Goal: Task Accomplishment & Management: Use online tool/utility

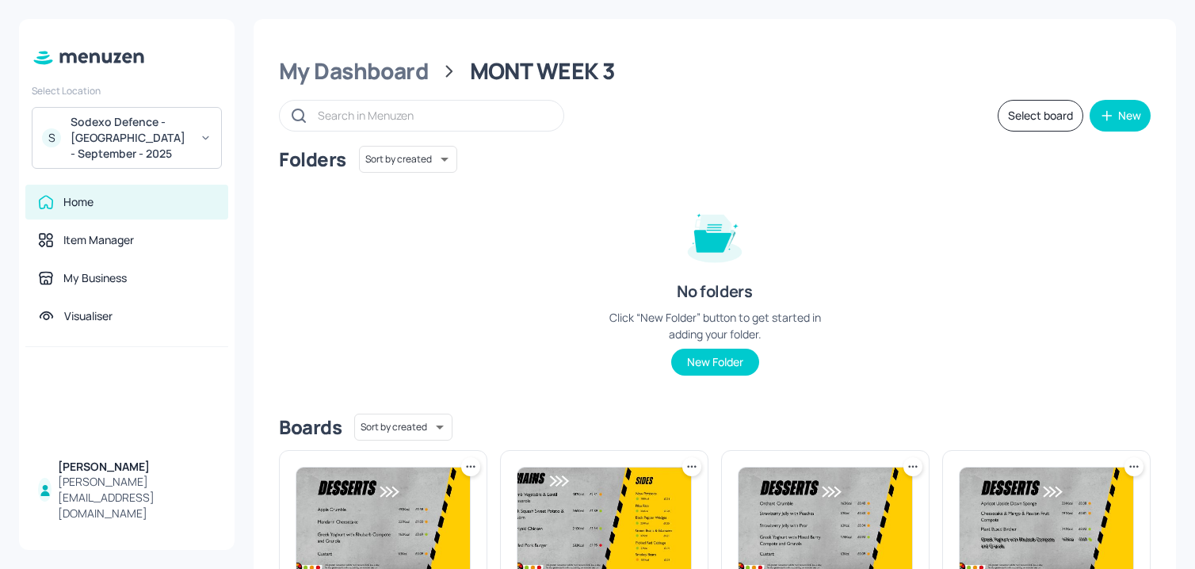
click at [193, 129] on div "S Sodexo Defence - [GEOGRAPHIC_DATA] - September - 2025" at bounding box center [127, 138] width 190 height 62
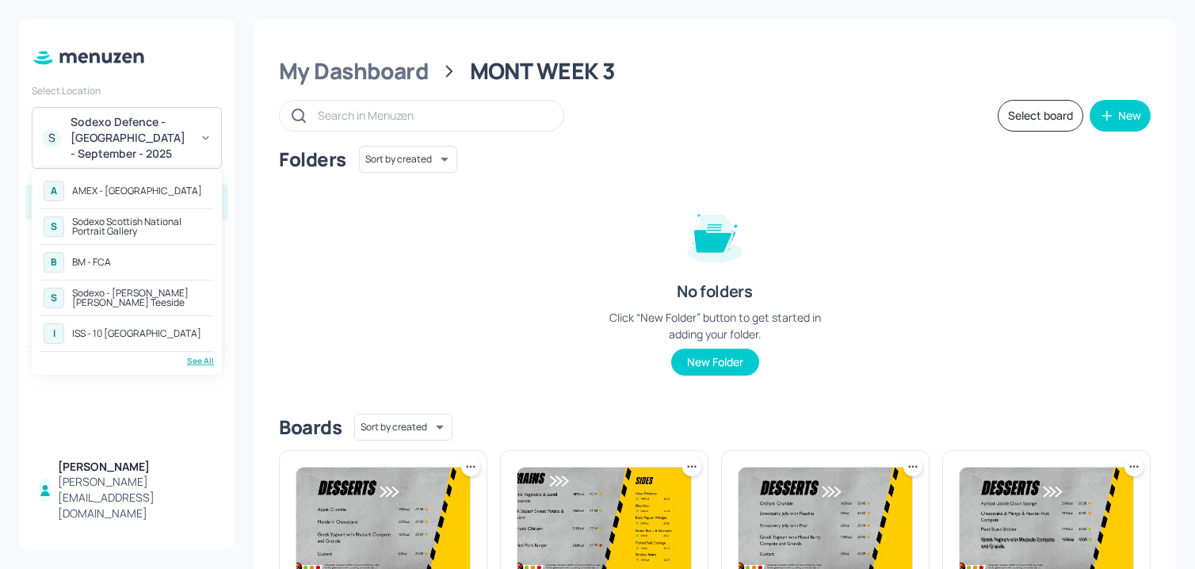
click at [200, 358] on div "See All" at bounding box center [127, 361] width 174 height 12
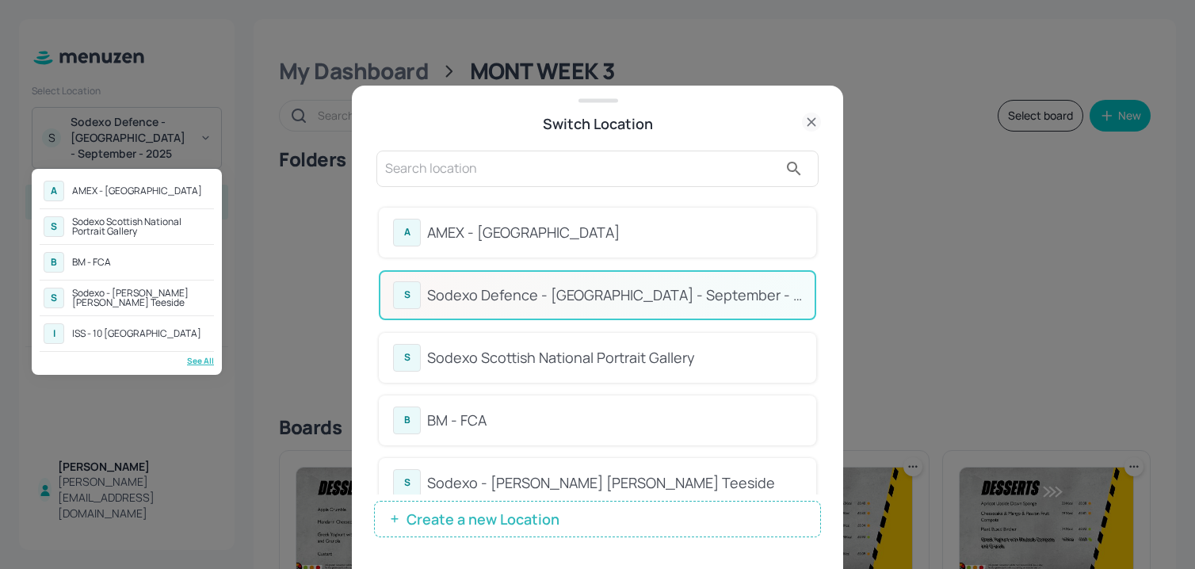
click at [813, 210] on div at bounding box center [597, 284] width 1195 height 569
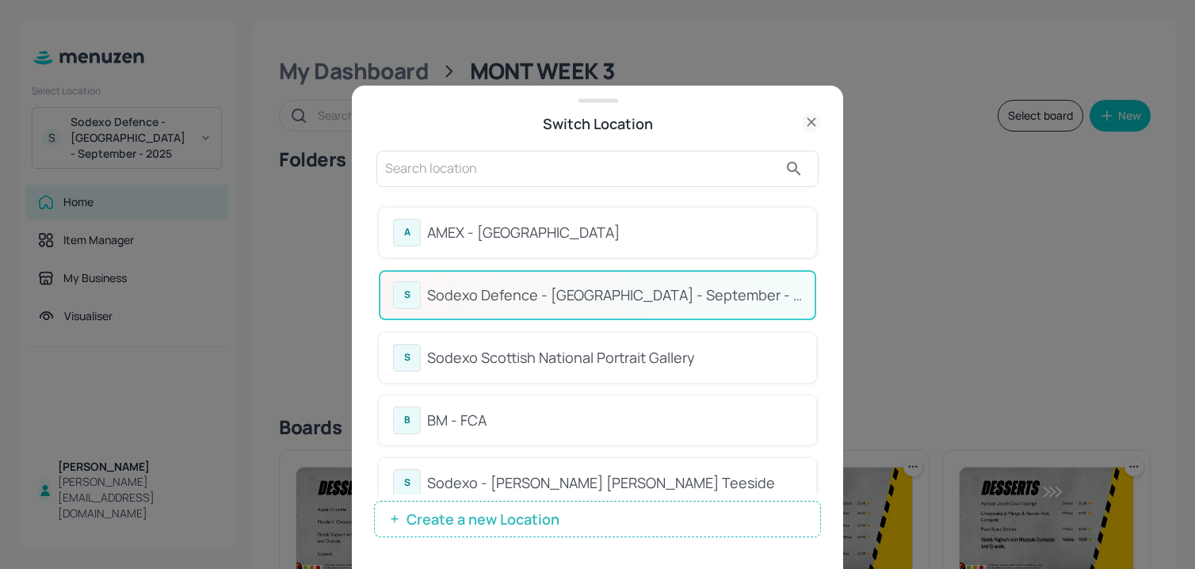
drag, startPoint x: 815, startPoint y: 210, endPoint x: 816, endPoint y: 248, distance: 38.0
click at [816, 248] on div "A AMEX - Frankfurt S Sodexo Defence - [GEOGRAPHIC_DATA] - September - 2025 S So…" at bounding box center [597, 345] width 447 height 300
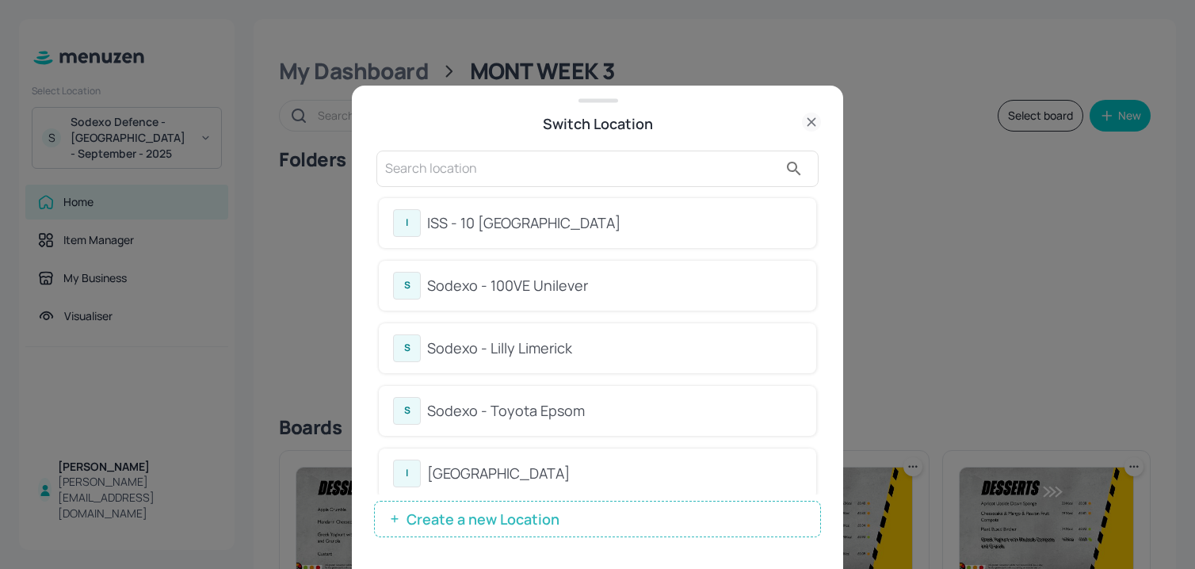
scroll to position [326, 0]
click at [594, 343] on div "Sodexo - Lilly Limerick" at bounding box center [614, 344] width 375 height 21
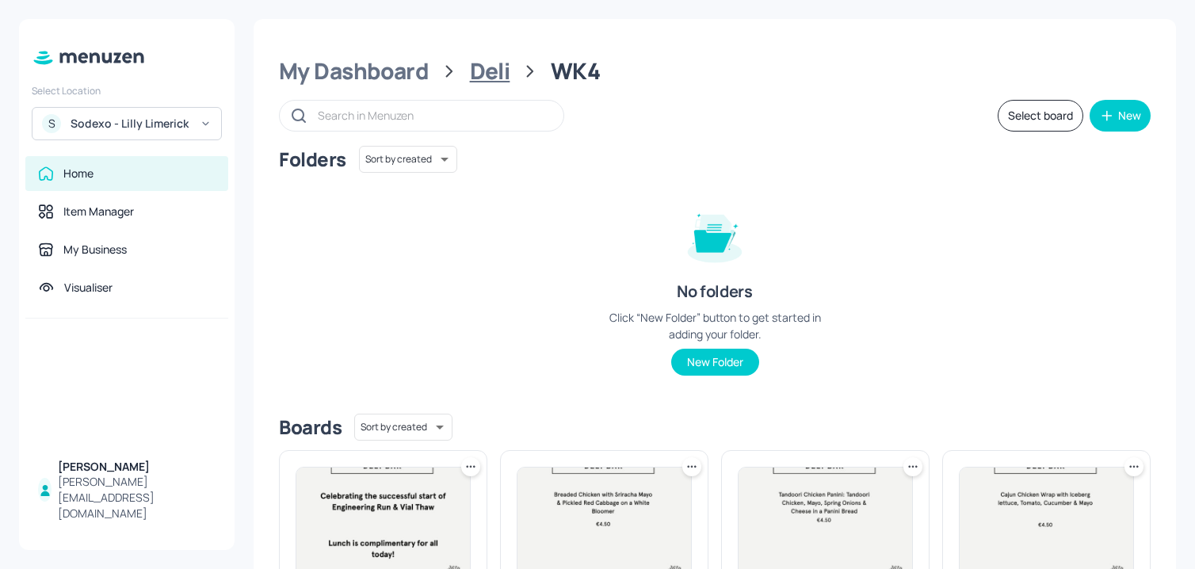
click at [491, 70] on div "Deli" at bounding box center [490, 71] width 40 height 29
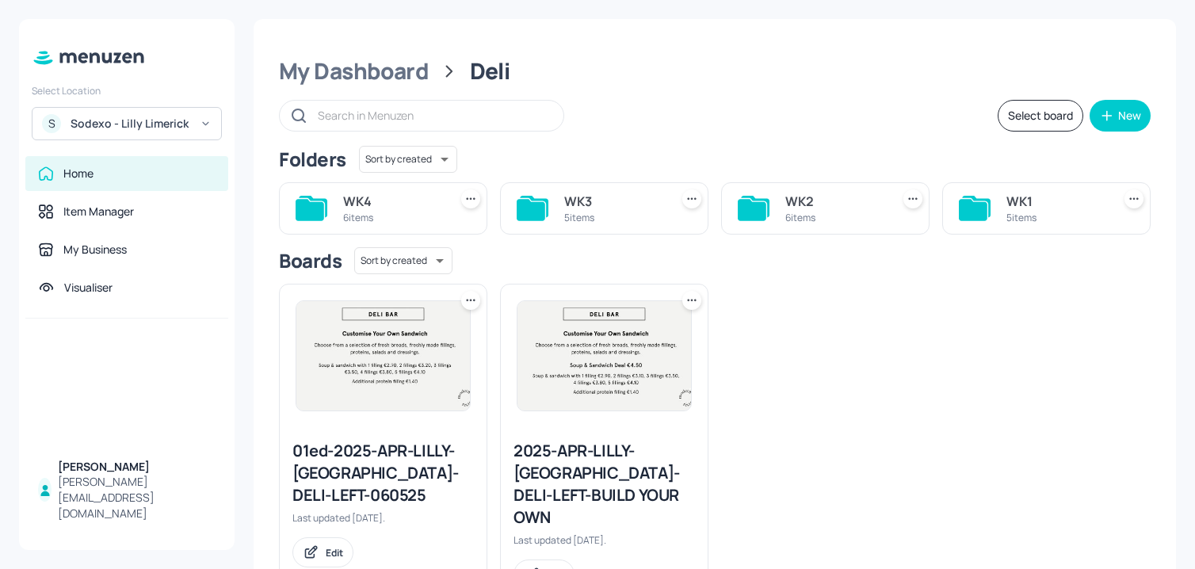
click at [823, 205] on div "WK2" at bounding box center [834, 201] width 99 height 19
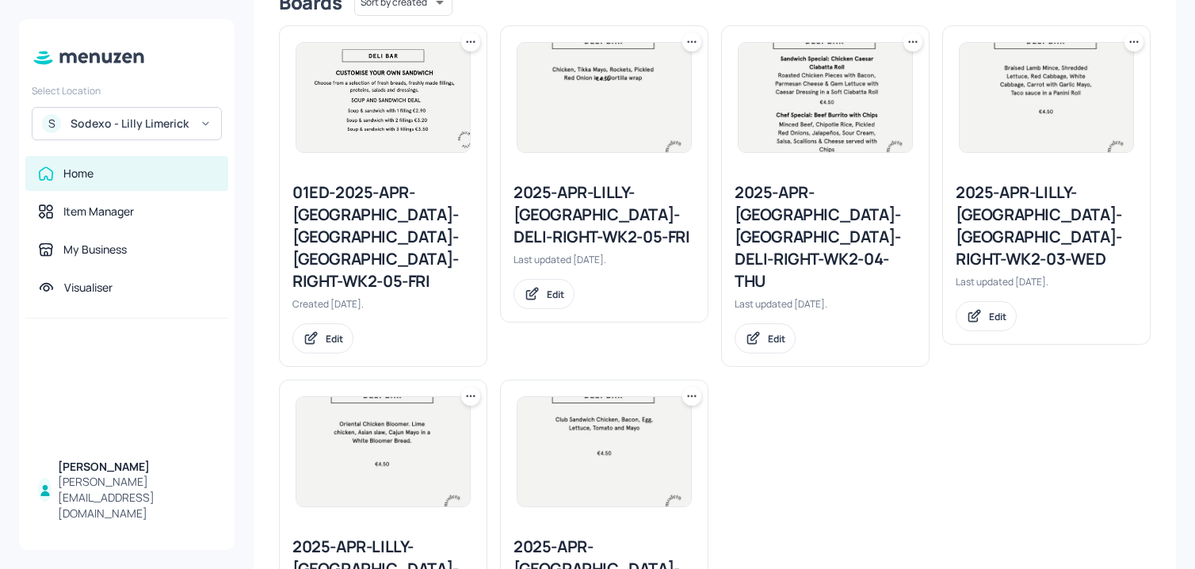
scroll to position [526, 0]
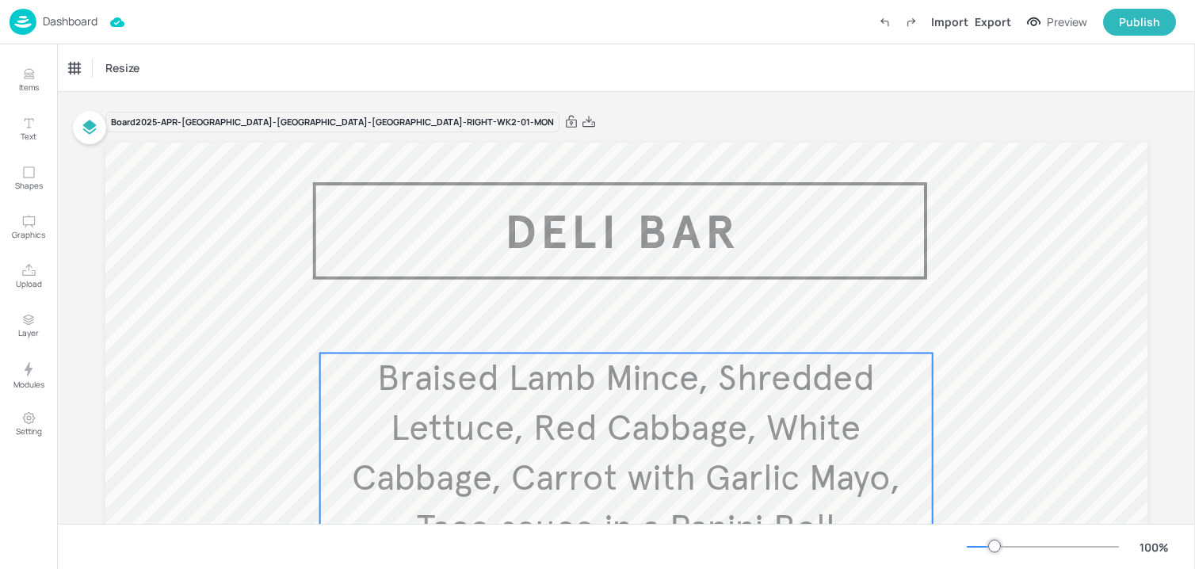
click at [574, 433] on span "Braised Lamb Mince, Shredded Lettuce, Red Cabbage, White Cabbage, Carrot with G…" at bounding box center [626, 453] width 548 height 194
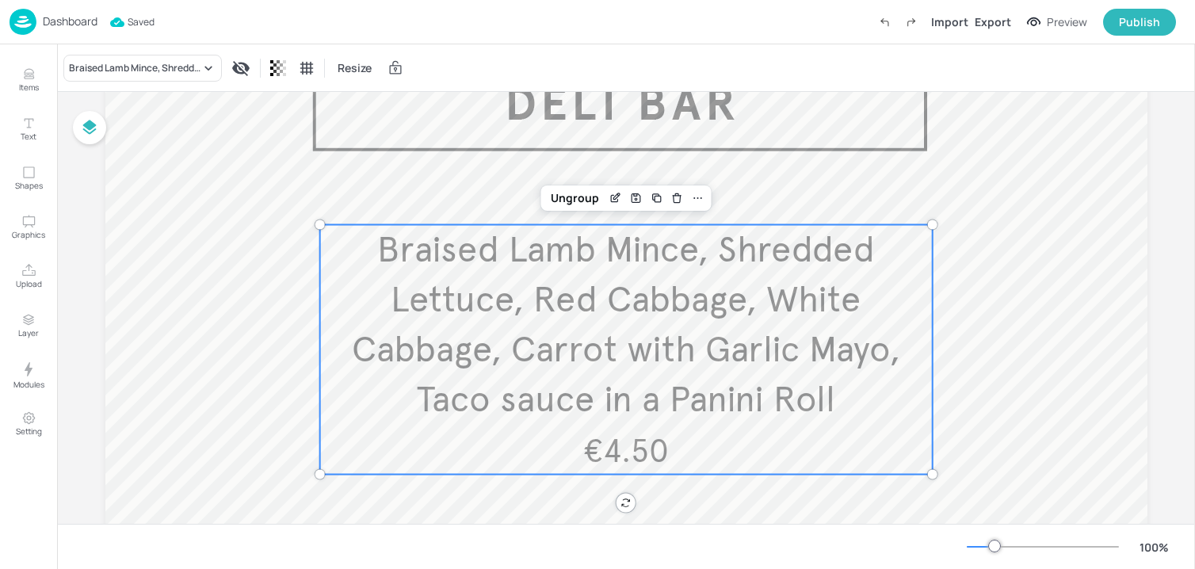
scroll to position [136, 0]
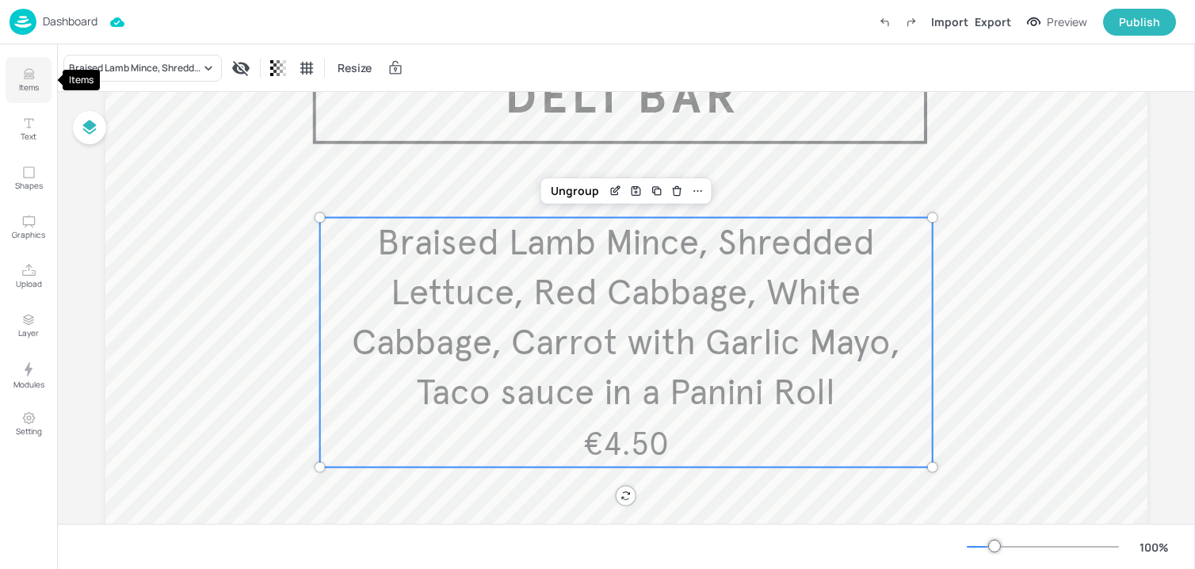
click at [40, 89] on button "Items" at bounding box center [29, 80] width 46 height 46
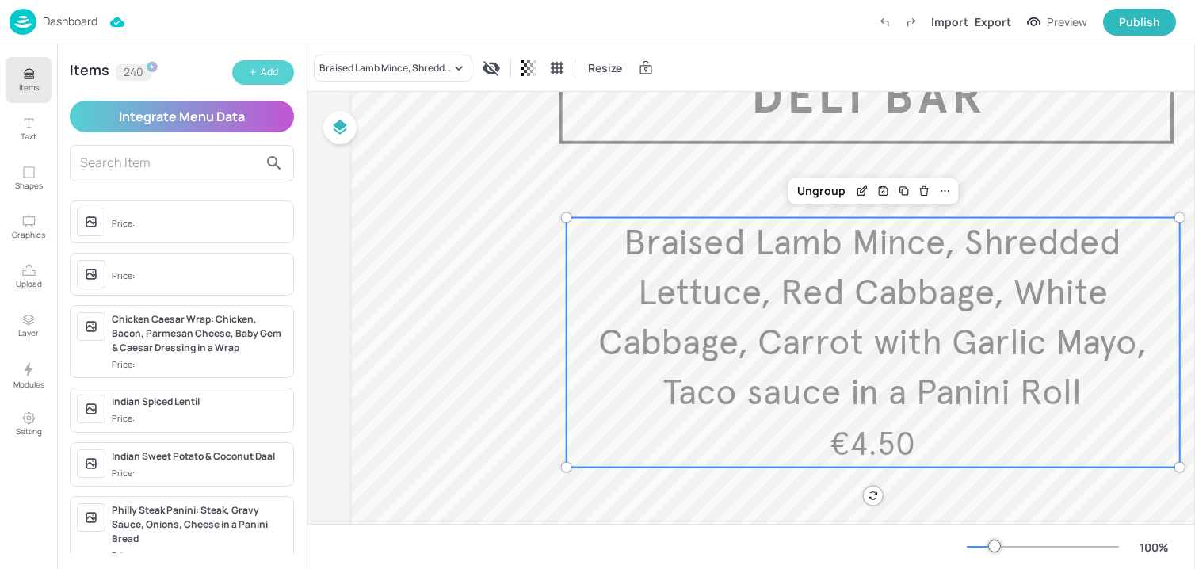
click at [258, 69] on button "Add" at bounding box center [263, 72] width 62 height 25
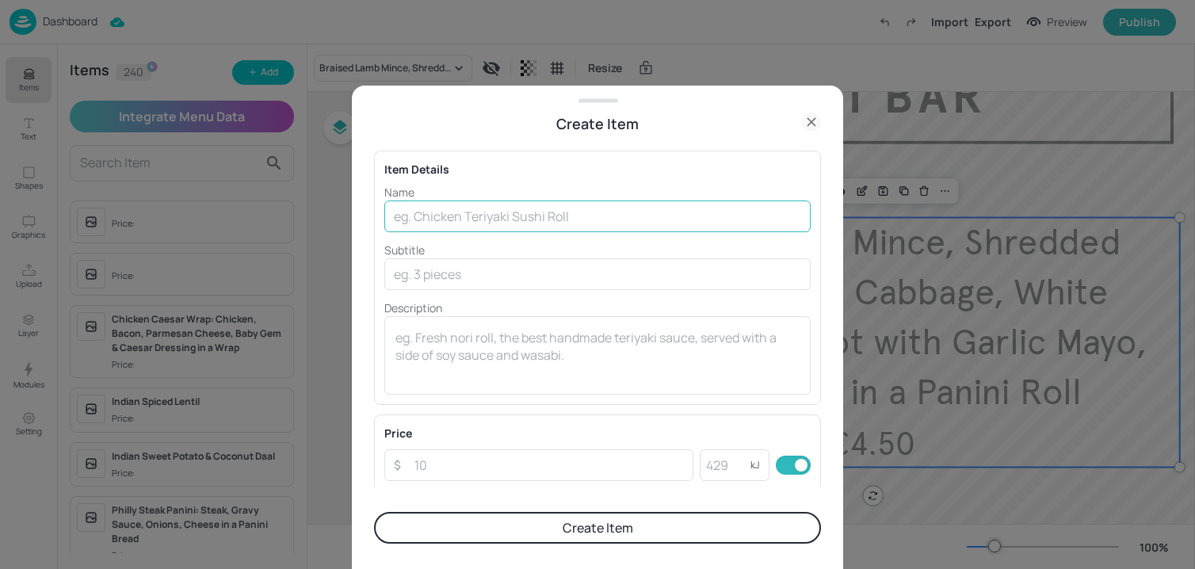
click at [480, 216] on input "text" at bounding box center [597, 216] width 426 height 32
paste input "Turkey, Chorizo, Baby Gem, Mustard Mayo, Sundried Tomatoes and Spring Onion in …"
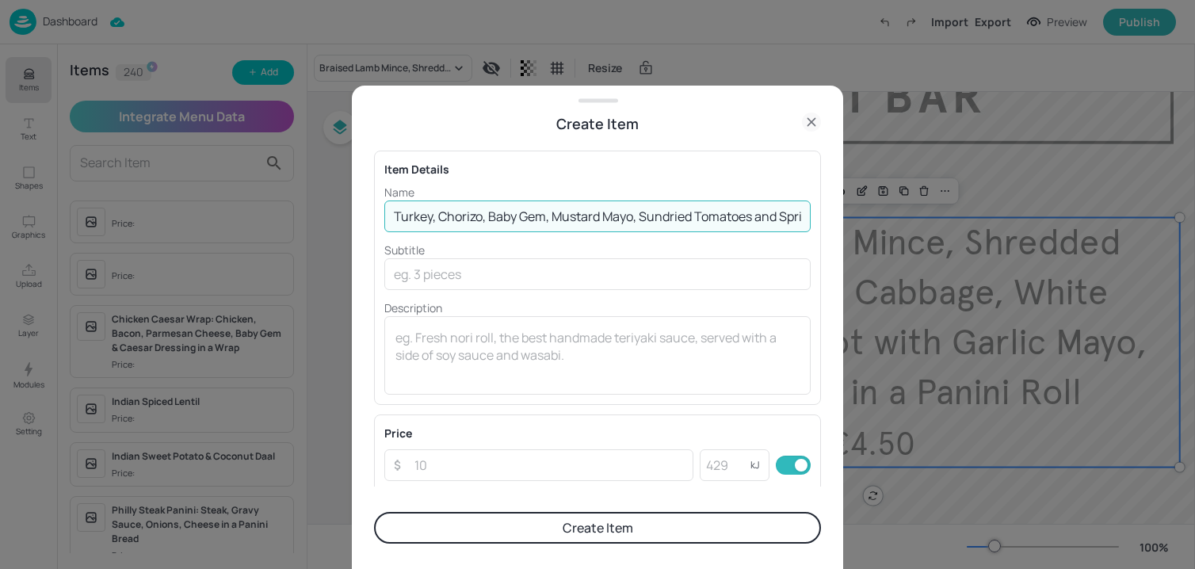
scroll to position [0, 170]
type input "Turkey, Chorizo, Baby Gem, Mustard Mayo, Sundried Tomatoes and Spring Onion in …"
click at [454, 458] on input "number" at bounding box center [549, 465] width 288 height 32
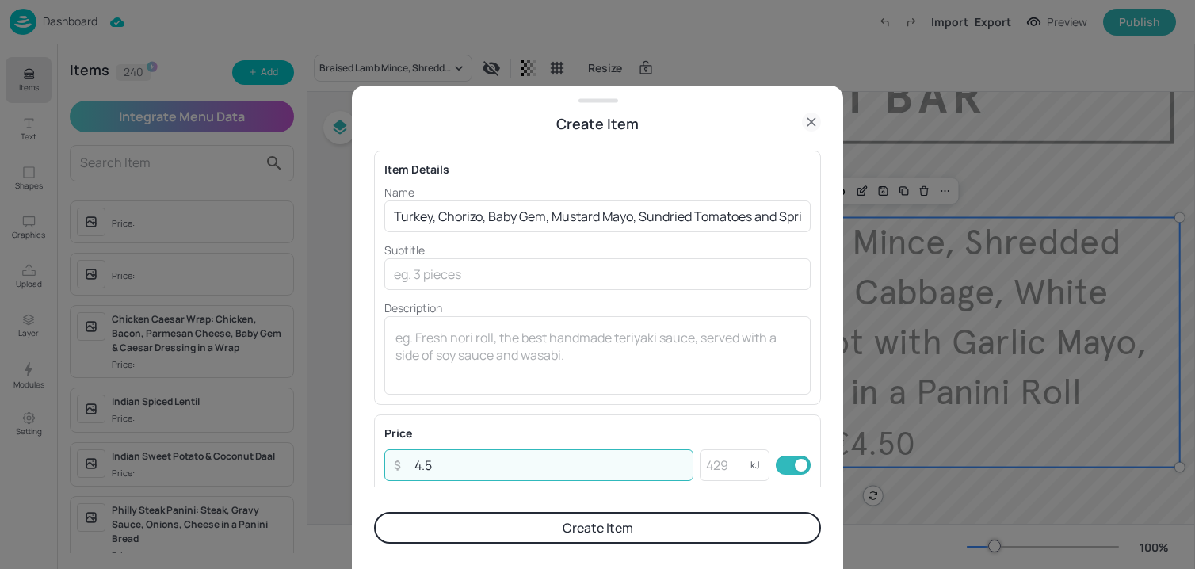
type input "4.5"
click at [466, 527] on button "Create Item" at bounding box center [597, 528] width 447 height 32
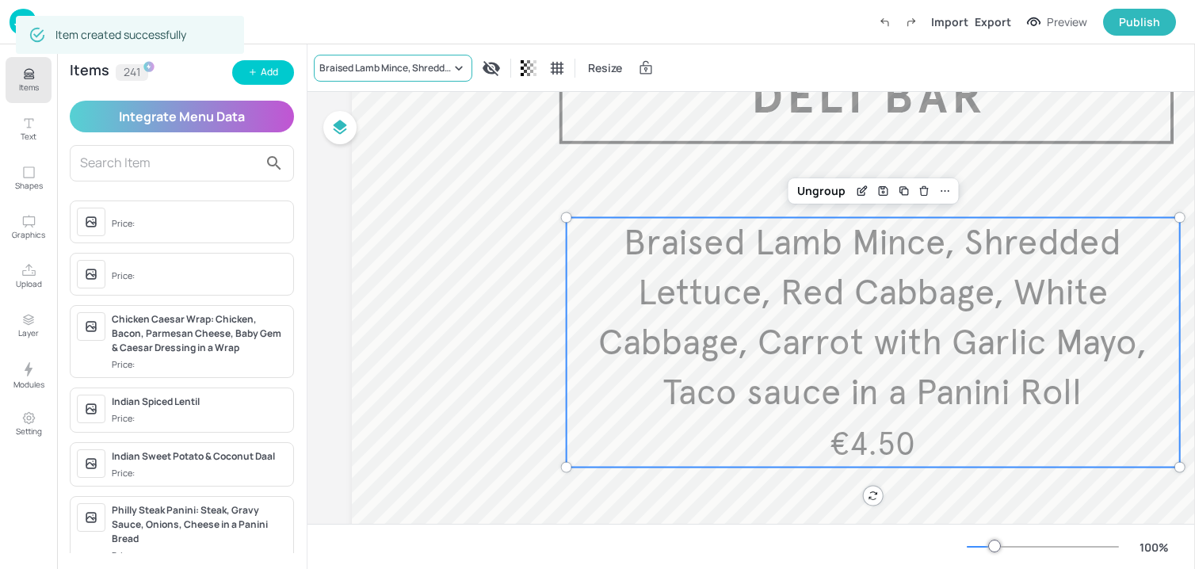
click at [426, 71] on div "Braised Lamb Mince, Shredded Lettuce, Red Cabbage, White Cabbage, Carrot with G…" at bounding box center [385, 68] width 132 height 14
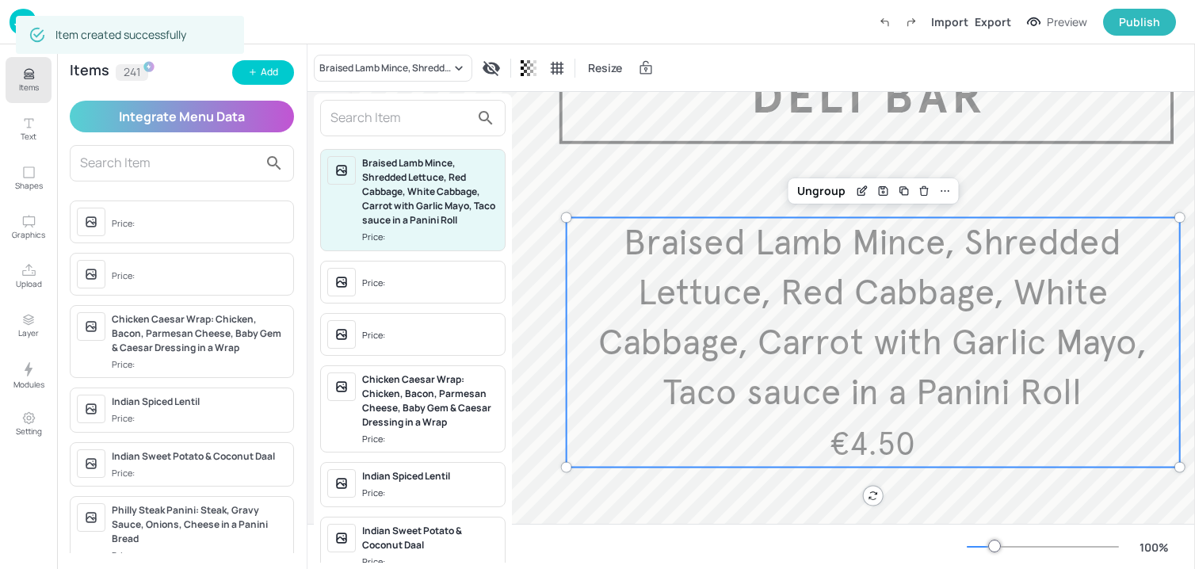
click at [391, 115] on input "text" at bounding box center [399, 117] width 139 height 25
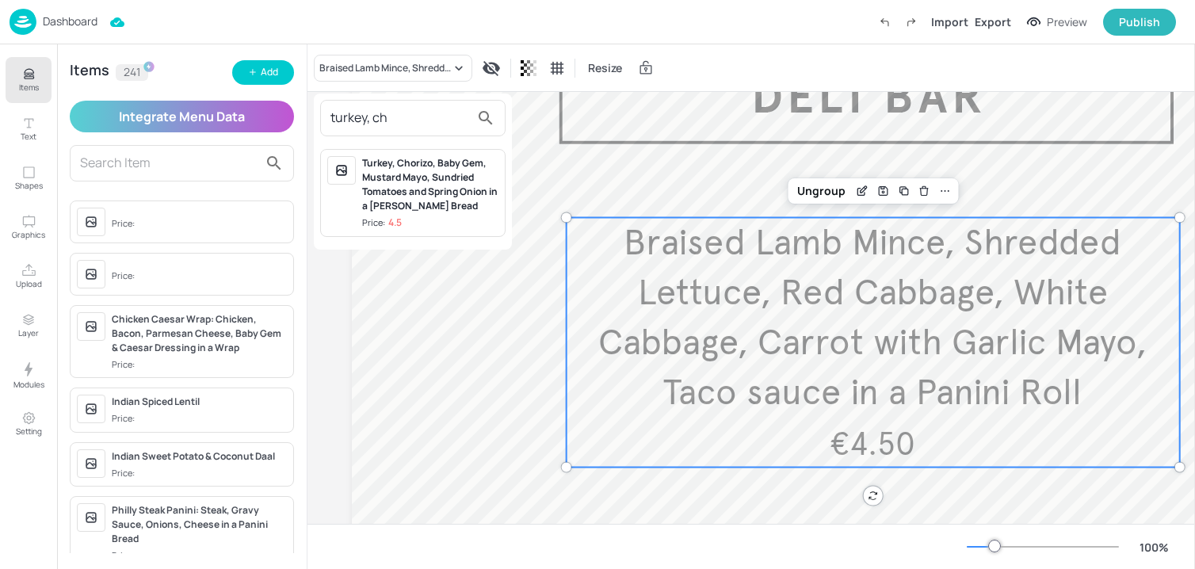
type input "turkey, ch"
click at [401, 203] on div "Turkey, Chorizo, Baby Gem, Mustard Mayo, Sundried Tomatoes and Spring Onion in …" at bounding box center [430, 184] width 136 height 57
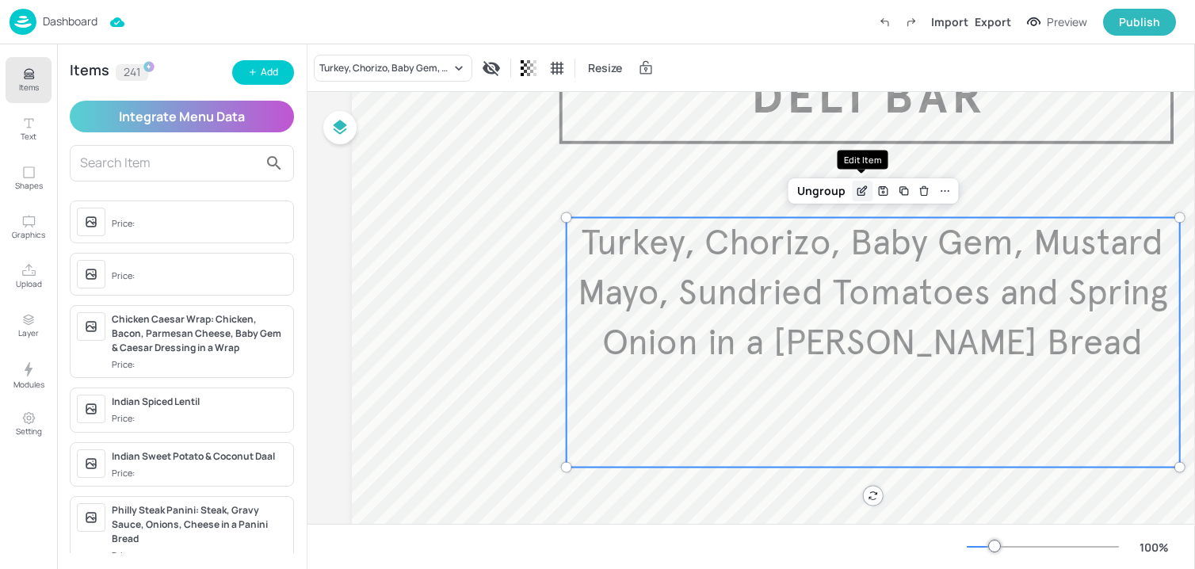
click at [857, 188] on icon "Edit Item" at bounding box center [860, 191] width 7 height 7
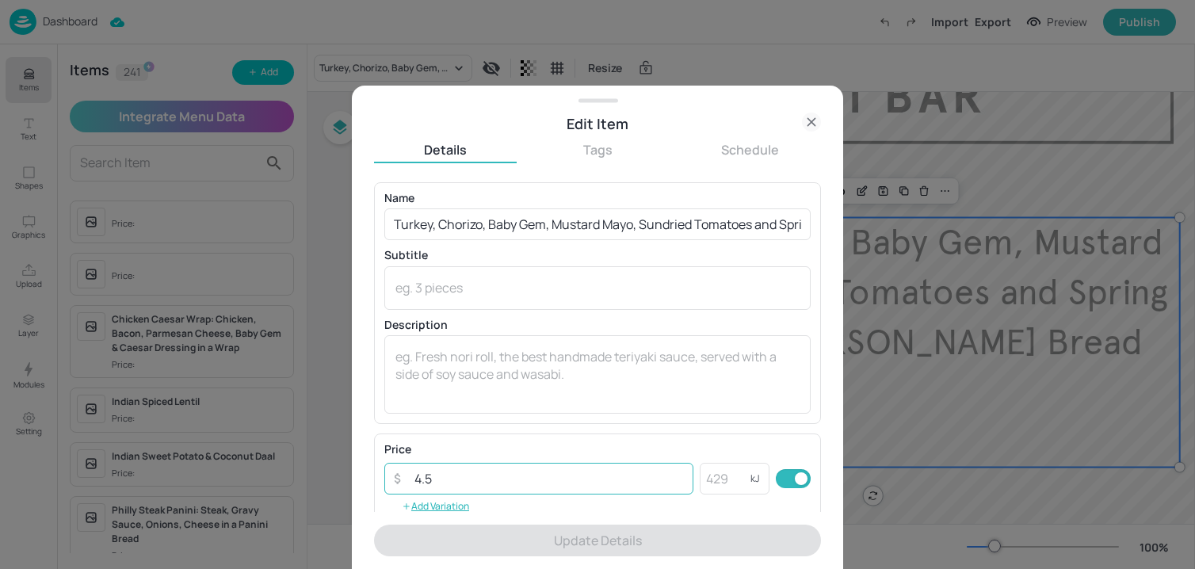
click at [458, 479] on input "4.5" at bounding box center [549, 479] width 288 height 32
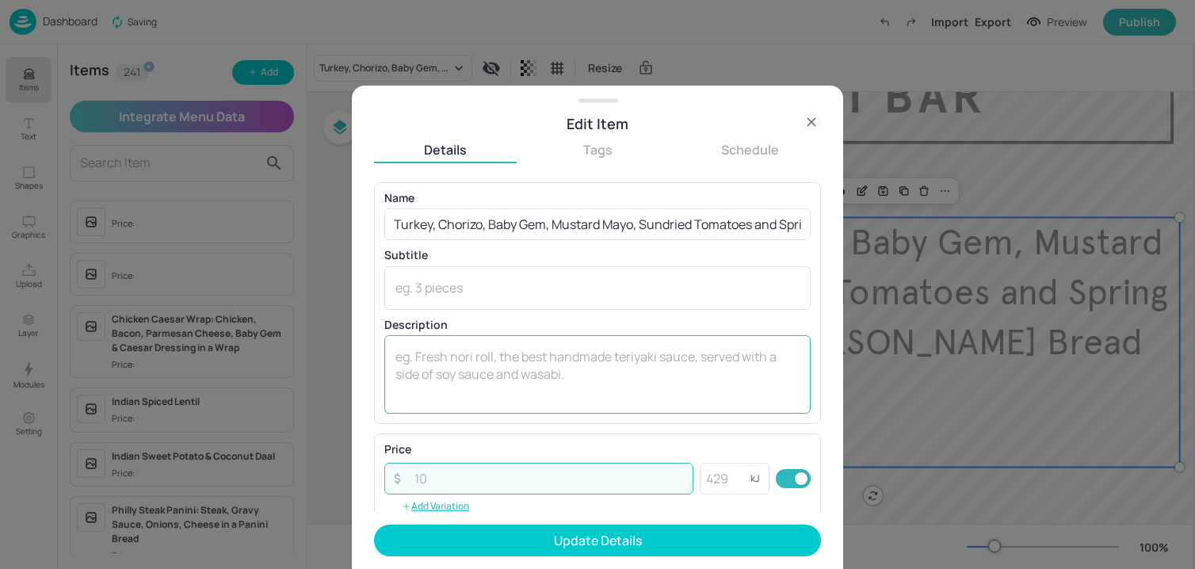
click at [481, 383] on textarea at bounding box center [597, 374] width 404 height 52
paste textarea "4.5"
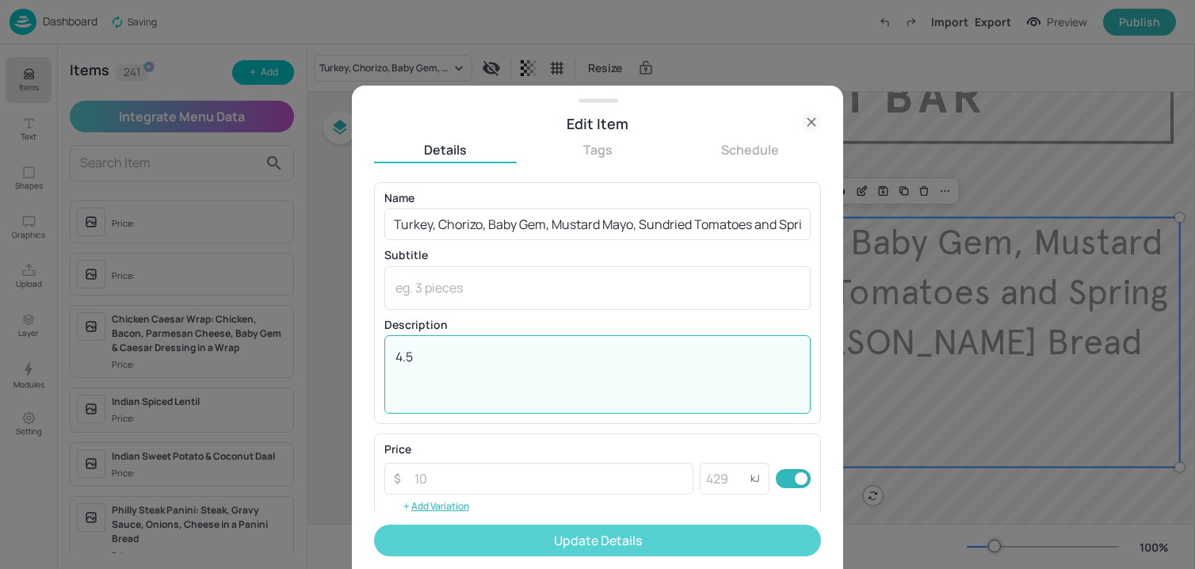
type textarea "4.5"
click at [483, 533] on button "Update Details" at bounding box center [597, 541] width 447 height 32
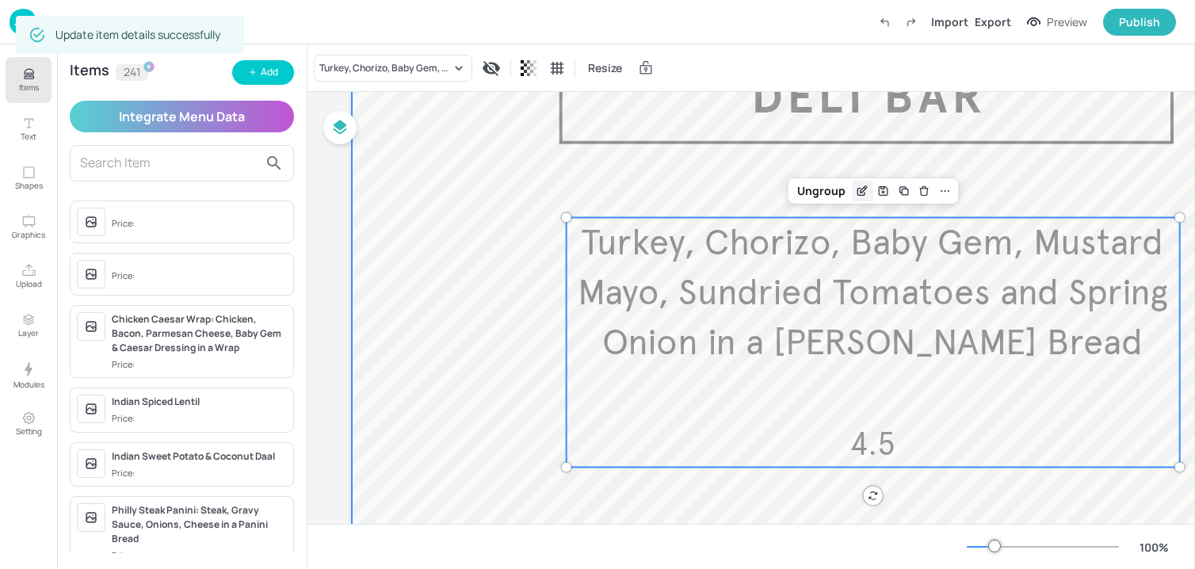
click at [861, 183] on div "Edit Item" at bounding box center [862, 191] width 21 height 21
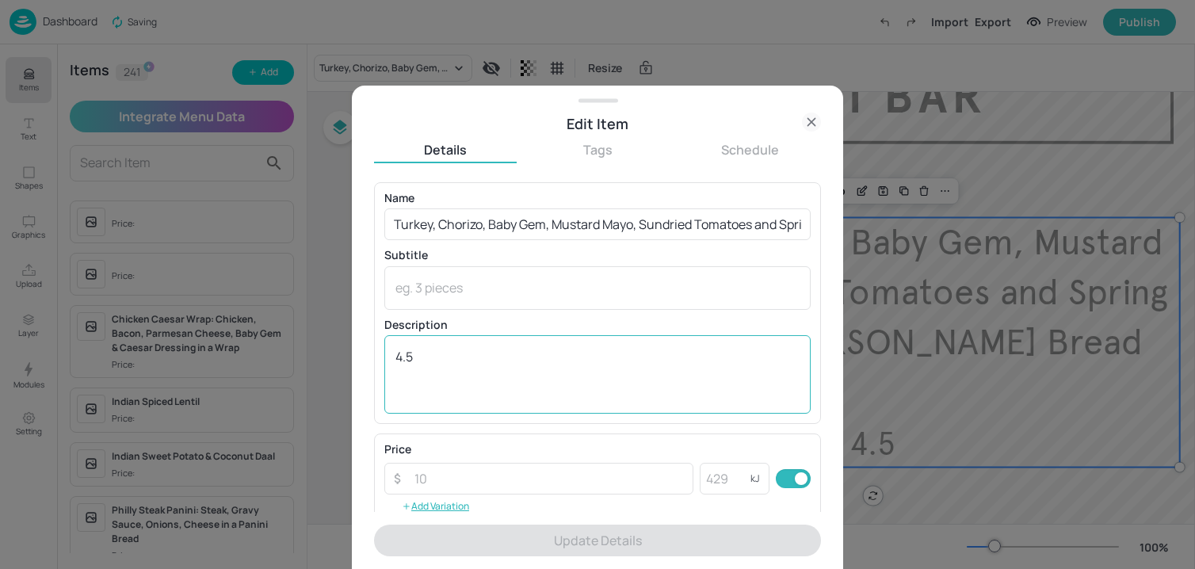
click at [394, 353] on div "4.5 x ​" at bounding box center [597, 374] width 426 height 78
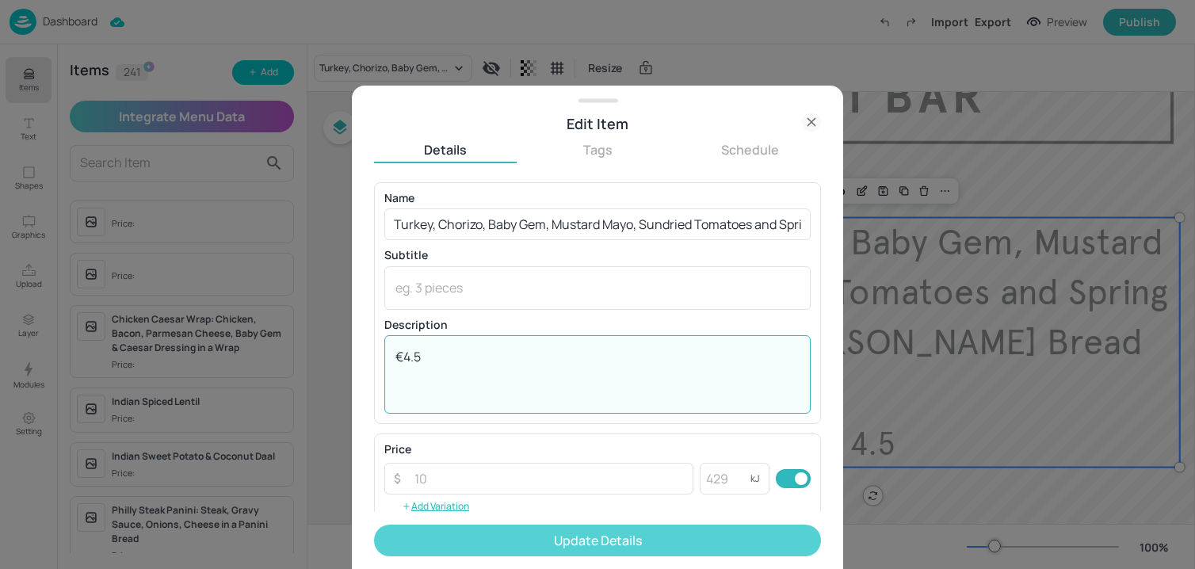
type textarea "€4.5"
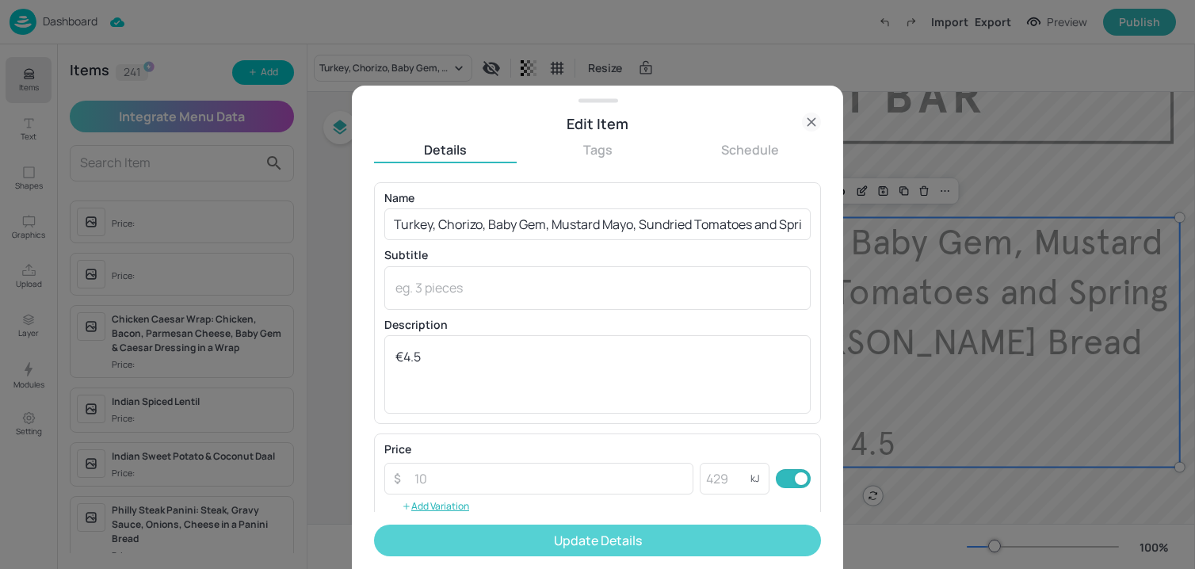
click at [527, 533] on button "Update Details" at bounding box center [597, 541] width 447 height 32
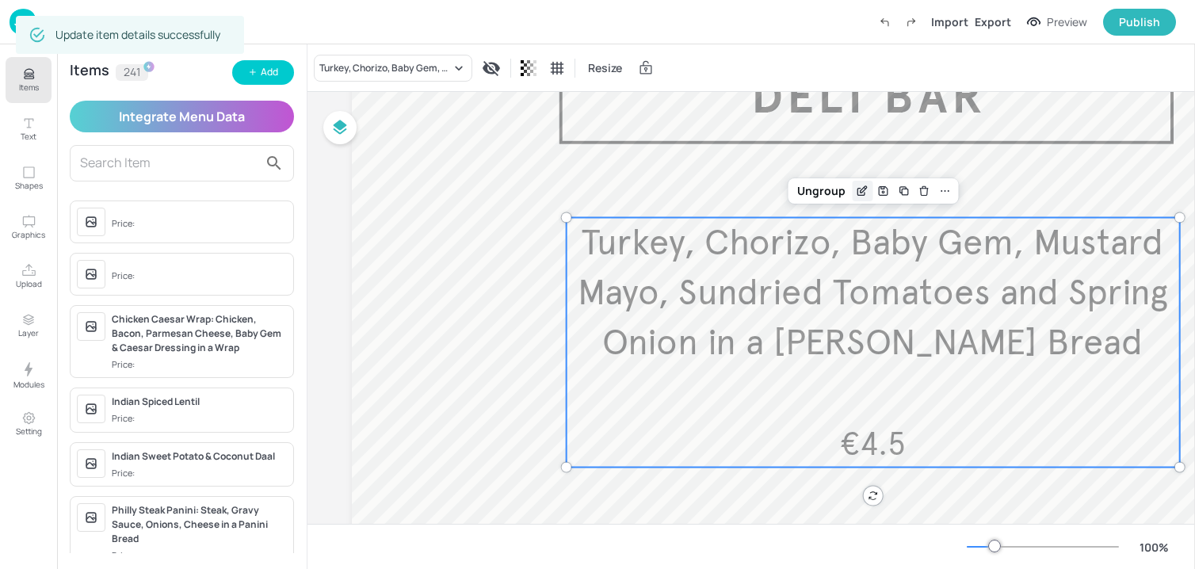
click at [857, 196] on icon "Edit Item" at bounding box center [862, 191] width 13 height 13
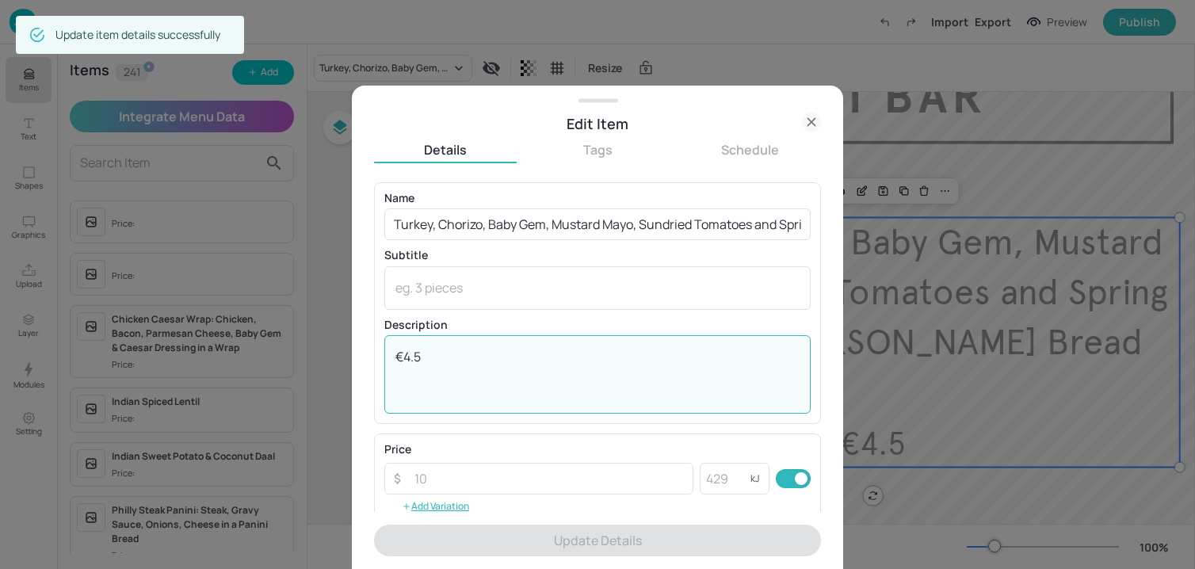
click at [494, 357] on textarea "€4.5" at bounding box center [597, 374] width 404 height 52
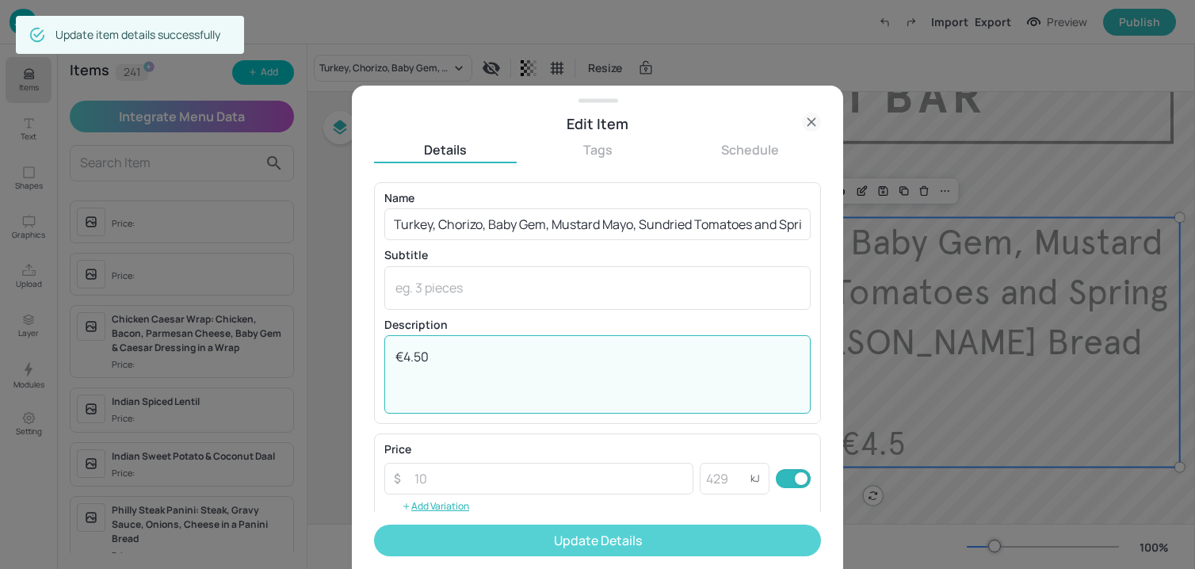
type textarea "€4.50"
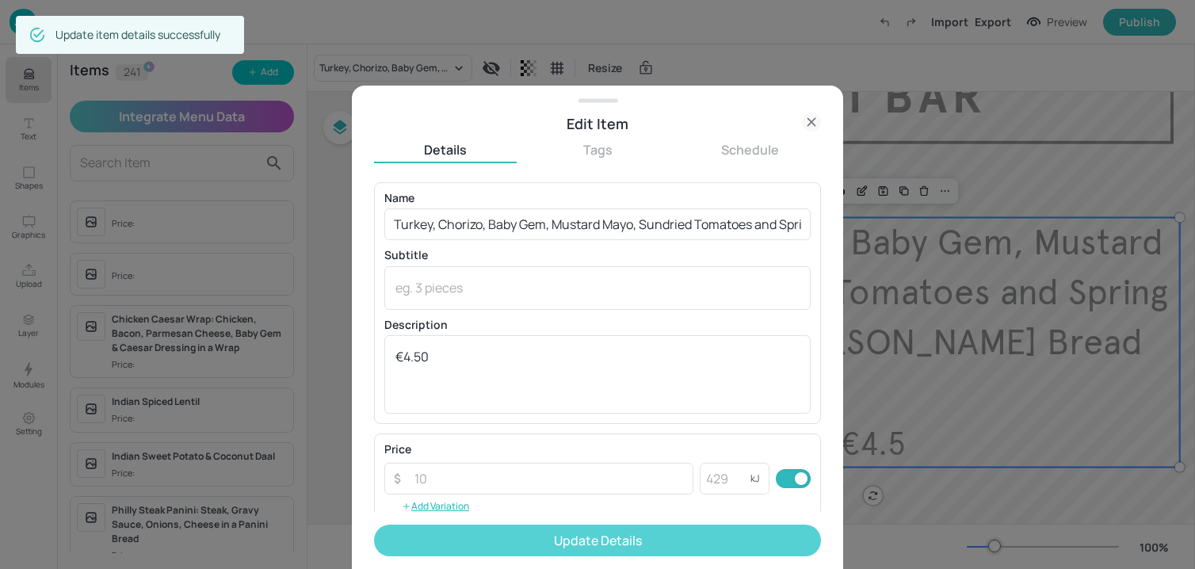
click at [498, 533] on button "Update Details" at bounding box center [597, 541] width 447 height 32
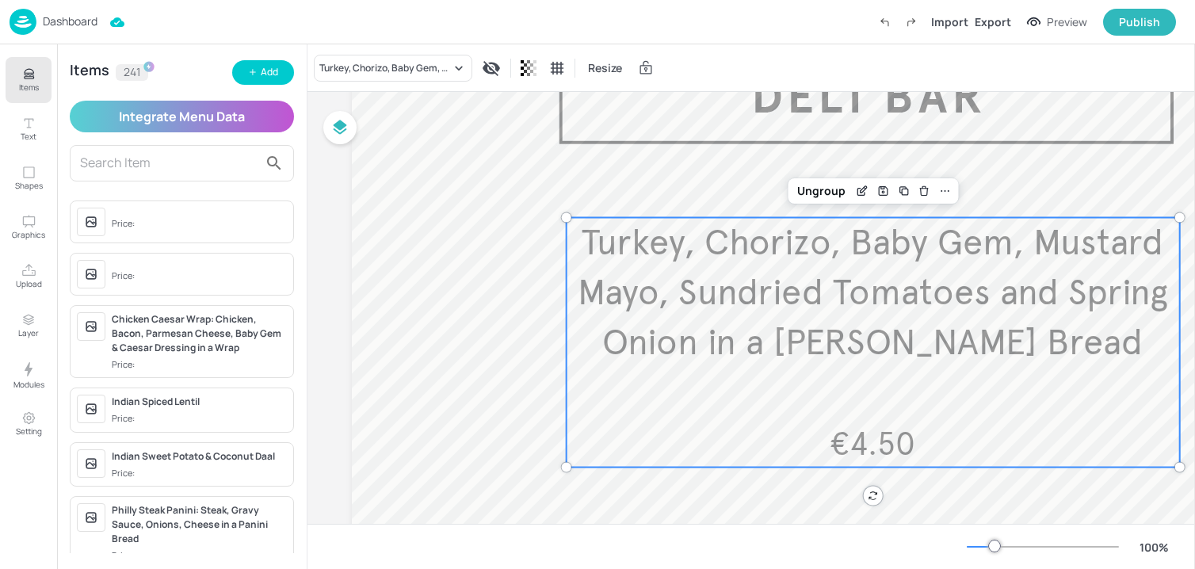
click at [25, 92] on p "Items" at bounding box center [29, 87] width 20 height 11
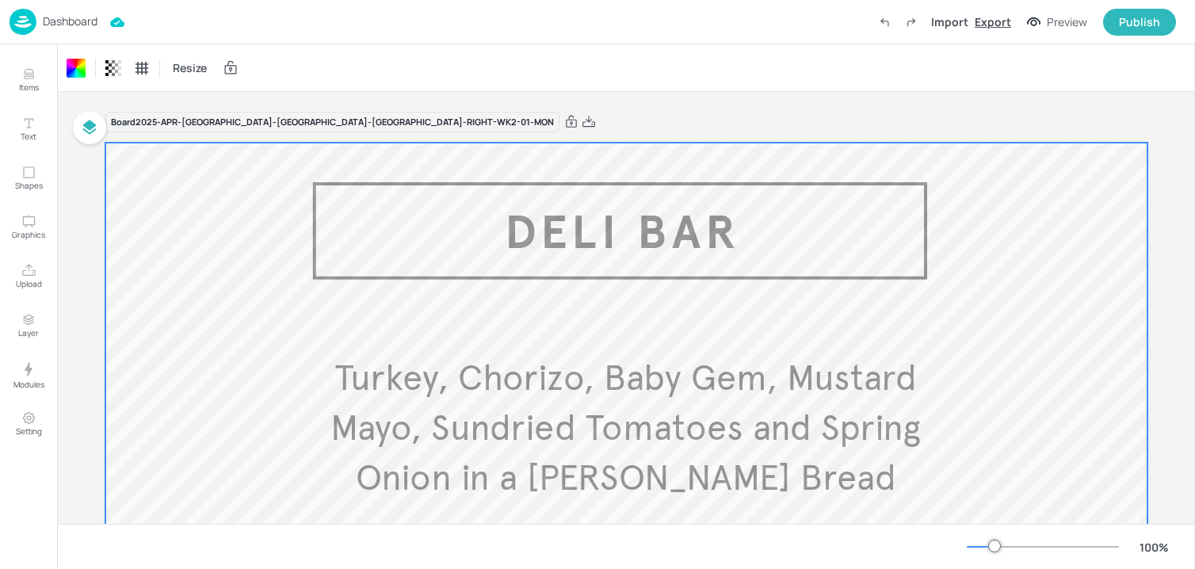
click at [991, 16] on div "Export" at bounding box center [993, 21] width 36 height 17
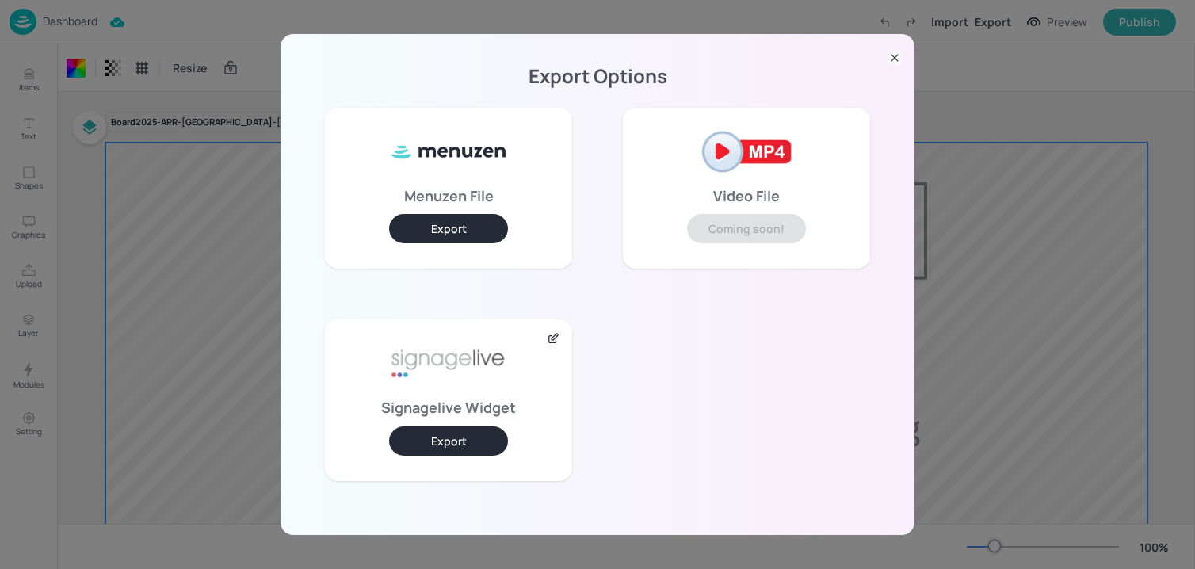
click at [456, 456] on div "Signagelive Widget Export" at bounding box center [448, 399] width 247 height 161
click at [899, 52] on icon at bounding box center [895, 58] width 16 height 16
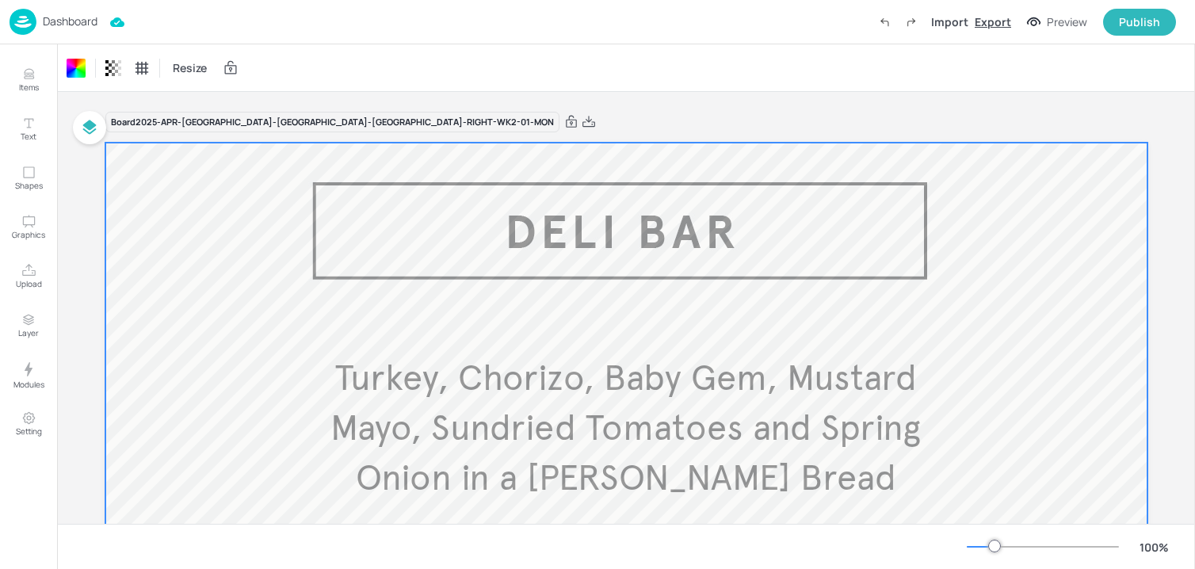
click at [988, 17] on div "Export" at bounding box center [993, 21] width 36 height 17
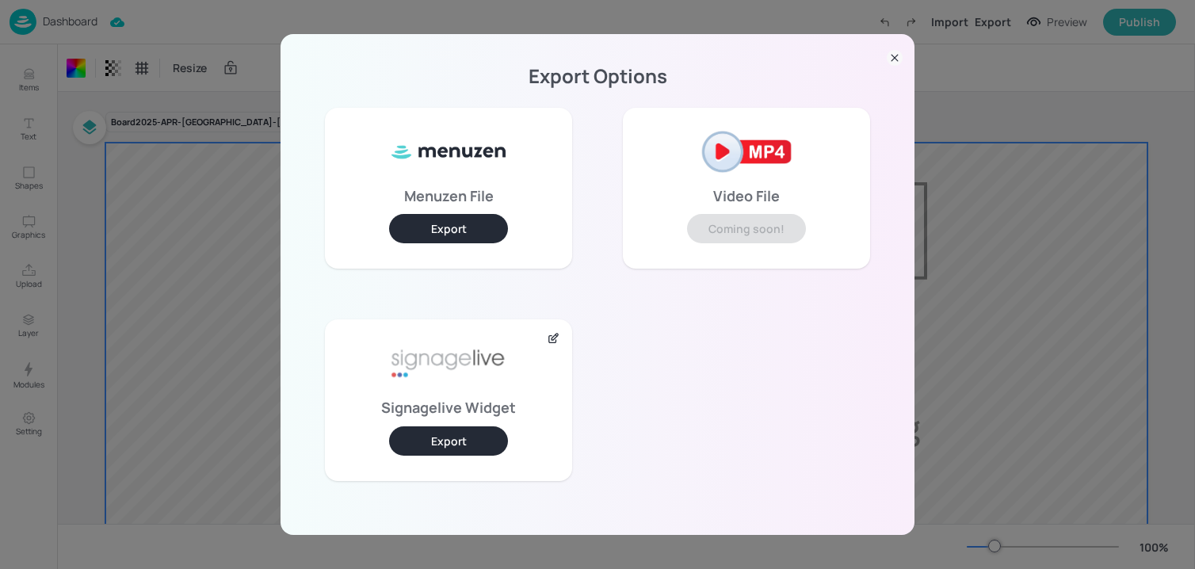
click at [479, 444] on button "Export" at bounding box center [448, 440] width 119 height 29
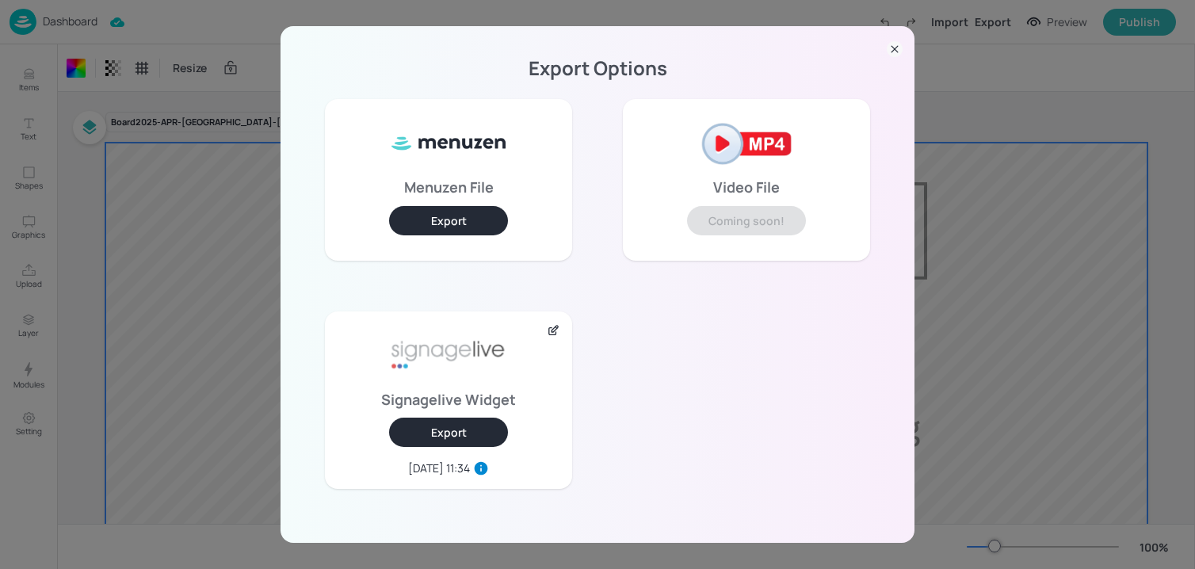
click at [896, 41] on div at bounding box center [895, 50] width 16 height 24
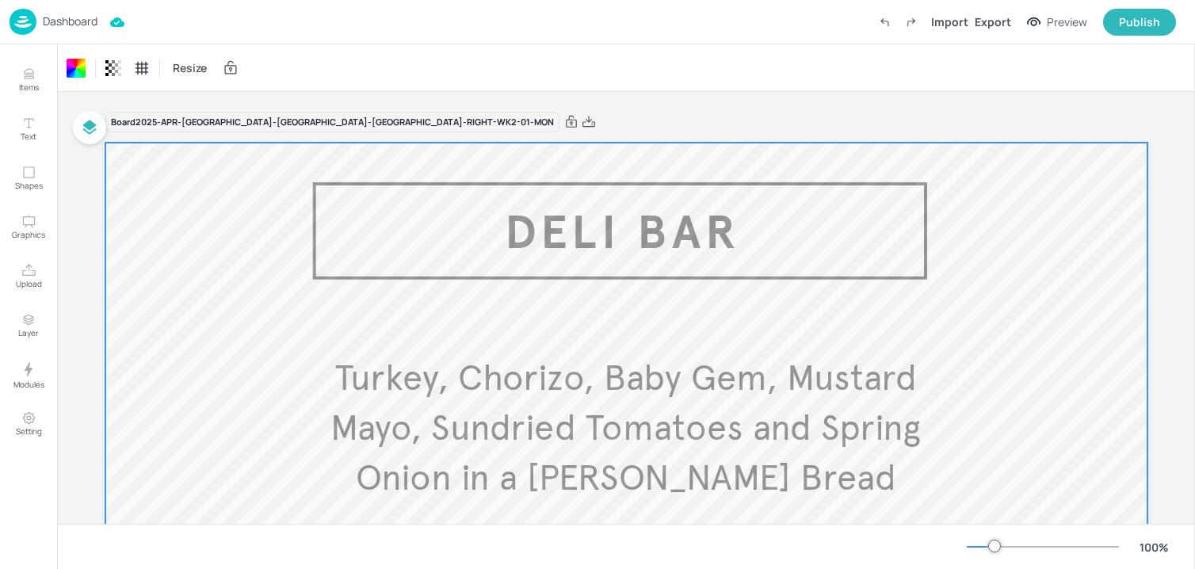
click at [22, 21] on img at bounding box center [23, 22] width 27 height 26
